Goal: Use online tool/utility: Use online tool/utility

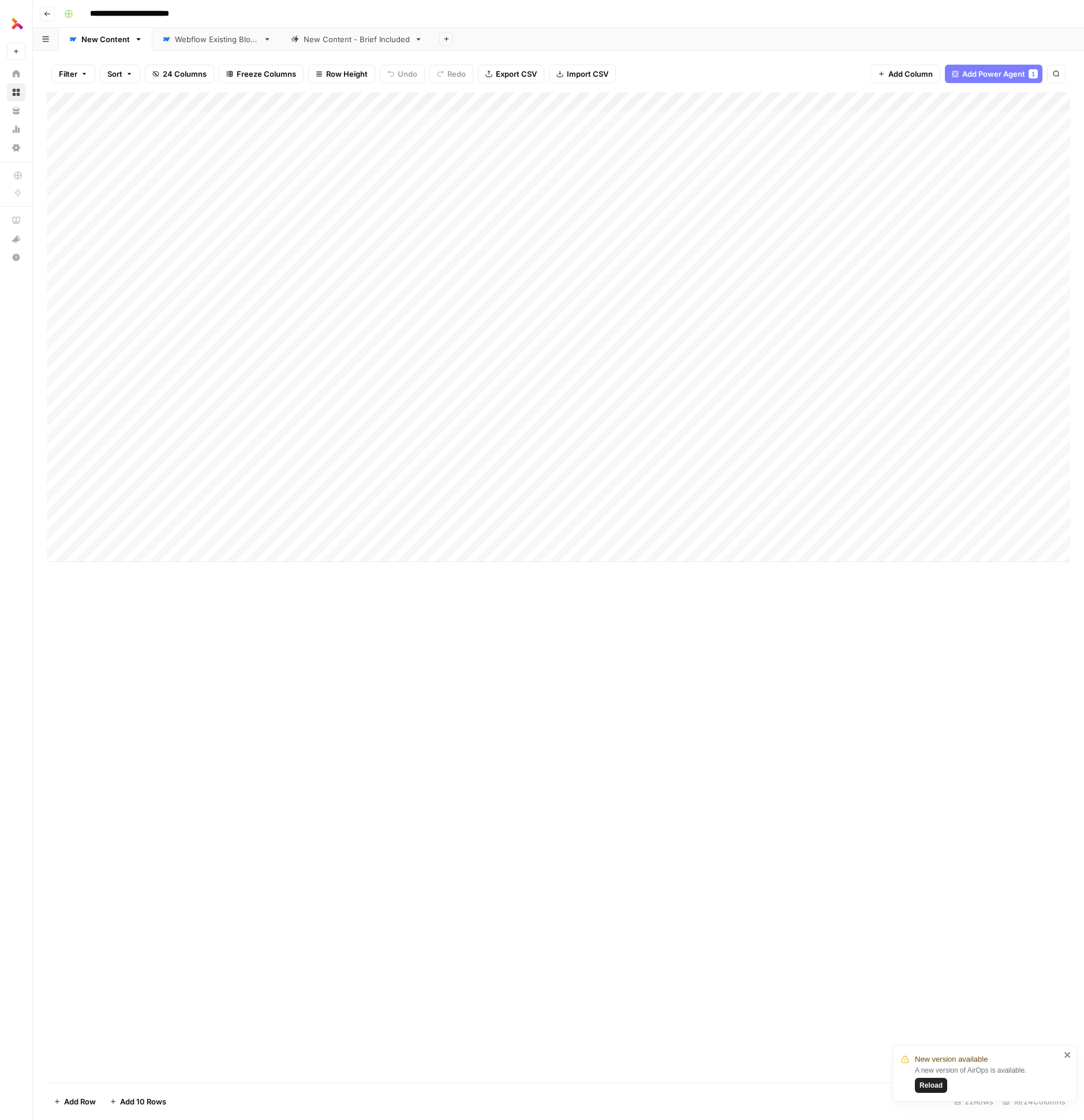
click at [930, 1079] on button "Reload" at bounding box center [931, 1085] width 33 height 15
